Goal: Check status: Check status

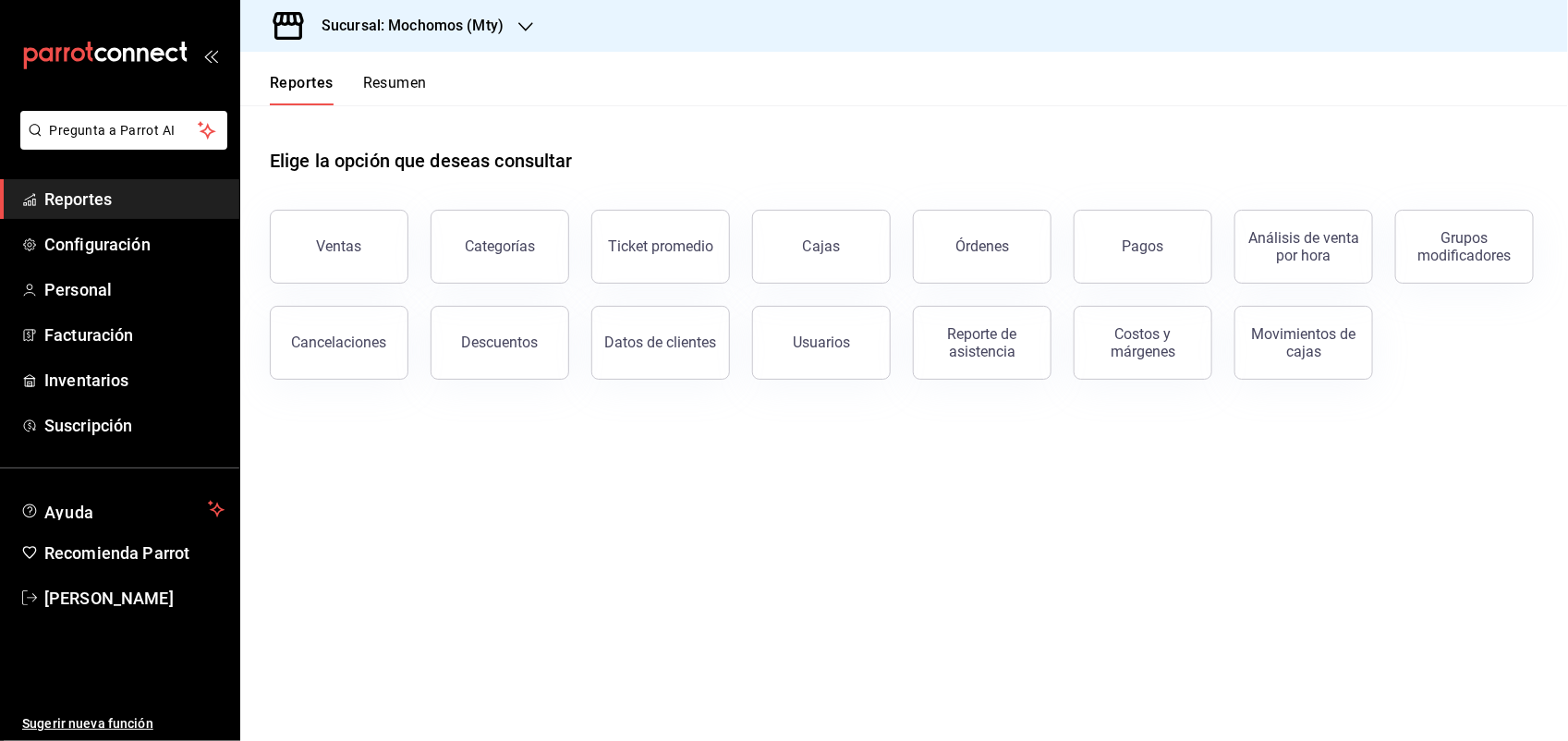
click at [464, 460] on main "Elige la opción que deseas consultar Ventas Categorías Ticket promedio Cajas Ór…" at bounding box center [904, 423] width 1328 height 636
click at [1121, 242] on button "Pagos" at bounding box center [1143, 246] width 138 height 74
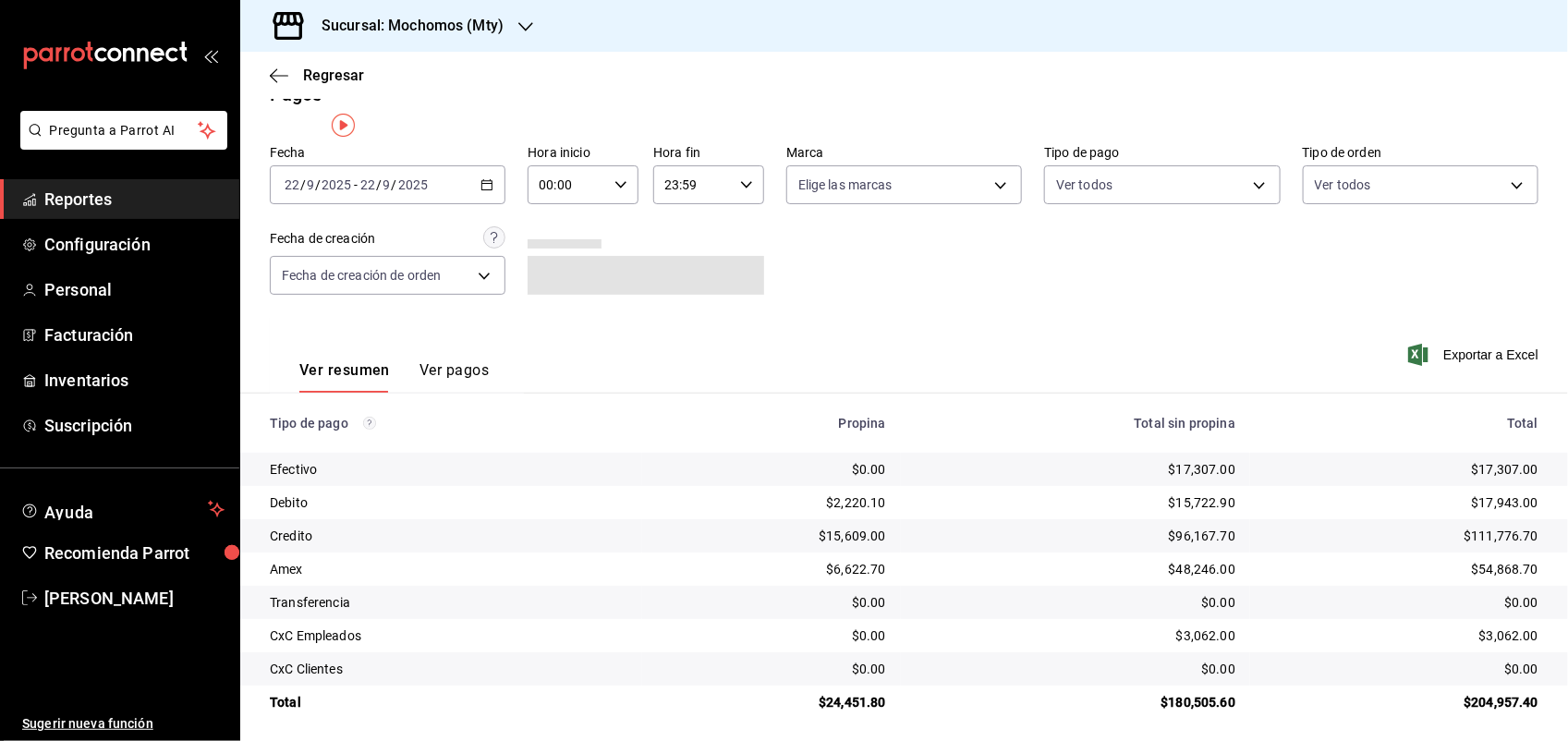
scroll to position [41, 0]
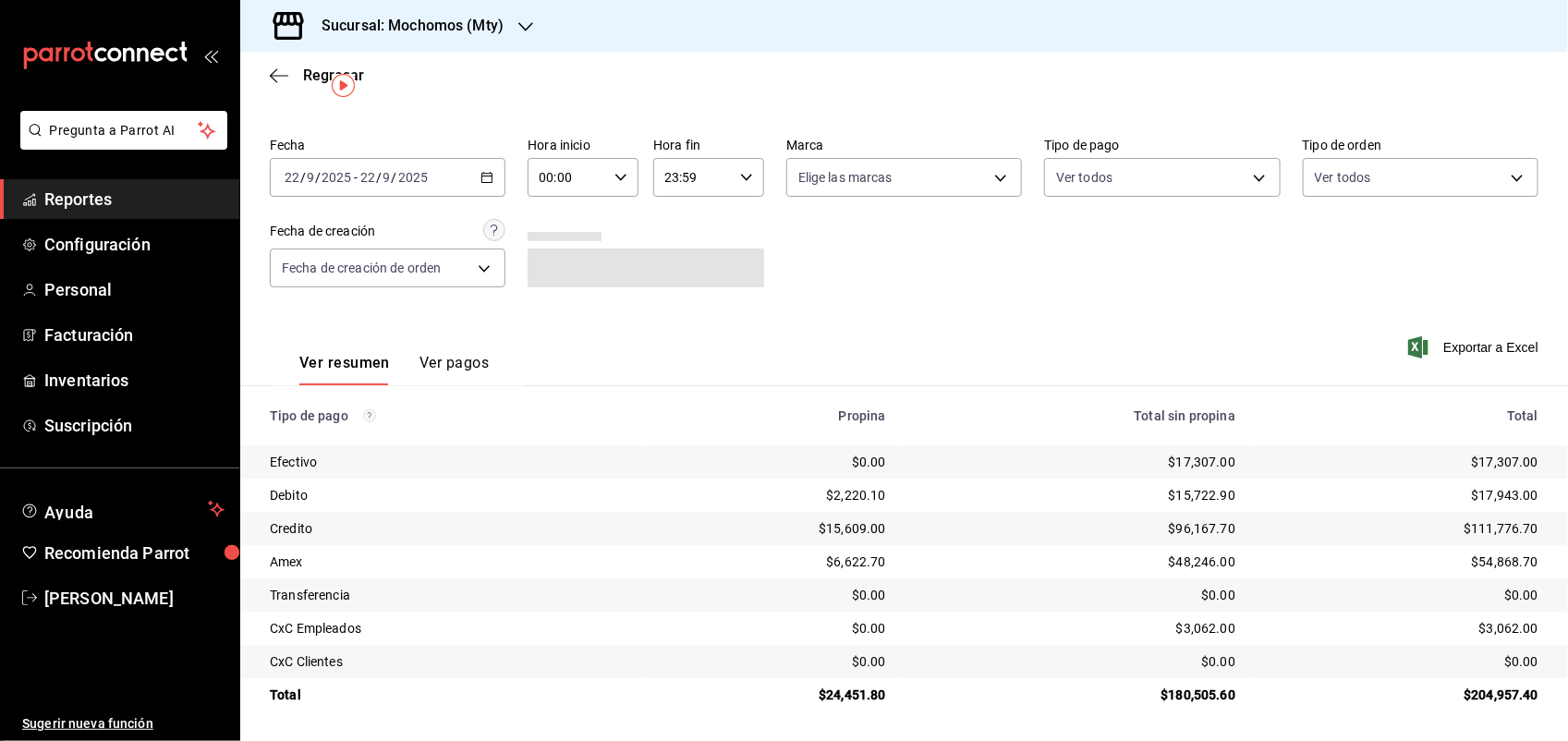
click at [439, 152] on div "Fecha [DATE] [DATE] - [DATE] [DATE]" at bounding box center [388, 167] width 236 height 59
click at [606, 158] on div "00:00 Hora inicio" at bounding box center [583, 178] width 111 height 39
click at [561, 213] on span "05" at bounding box center [552, 214] width 25 height 15
type input "05:00"
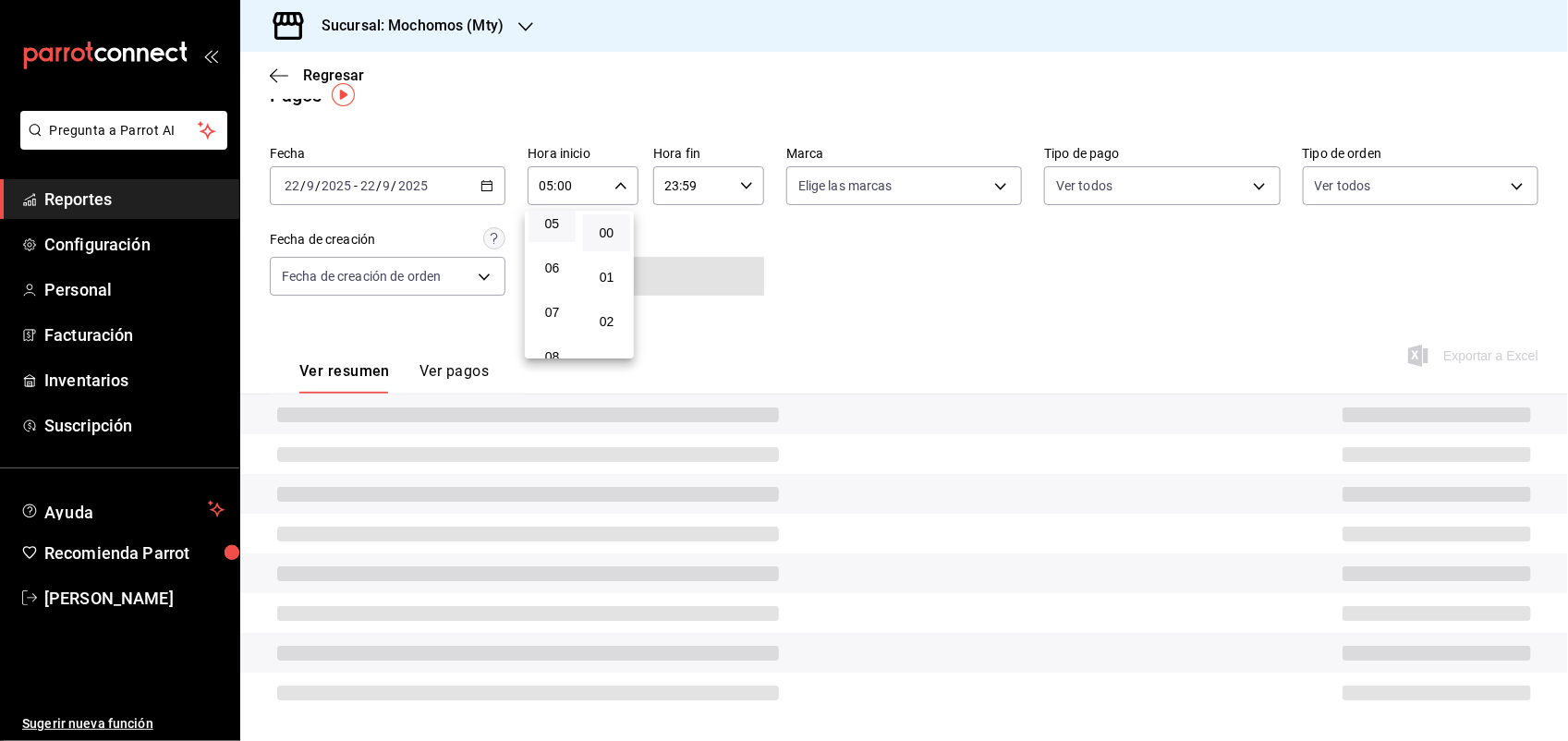
click at [947, 285] on div at bounding box center [784, 370] width 1568 height 741
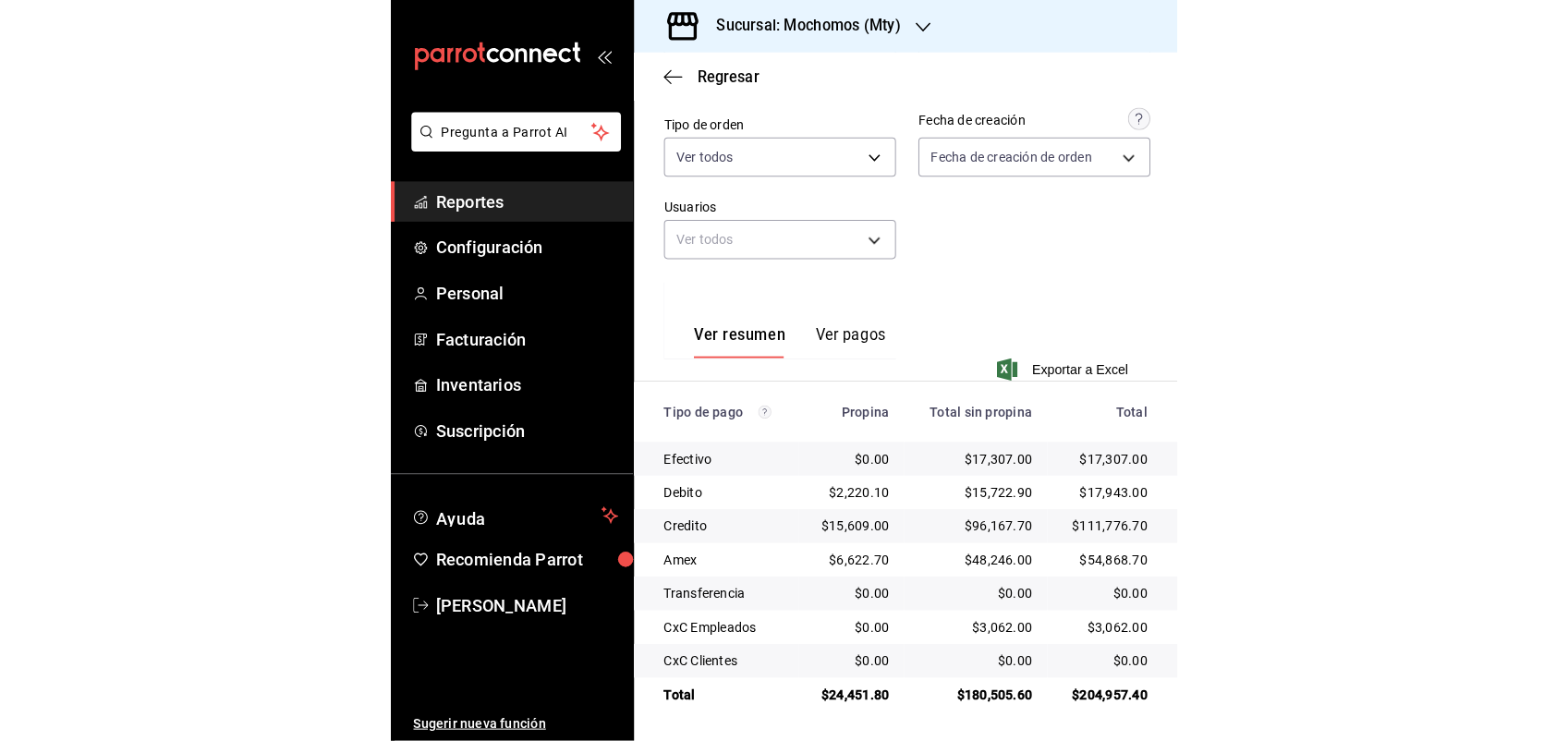
scroll to position [41, 0]
